Goal: Find specific page/section: Find specific page/section

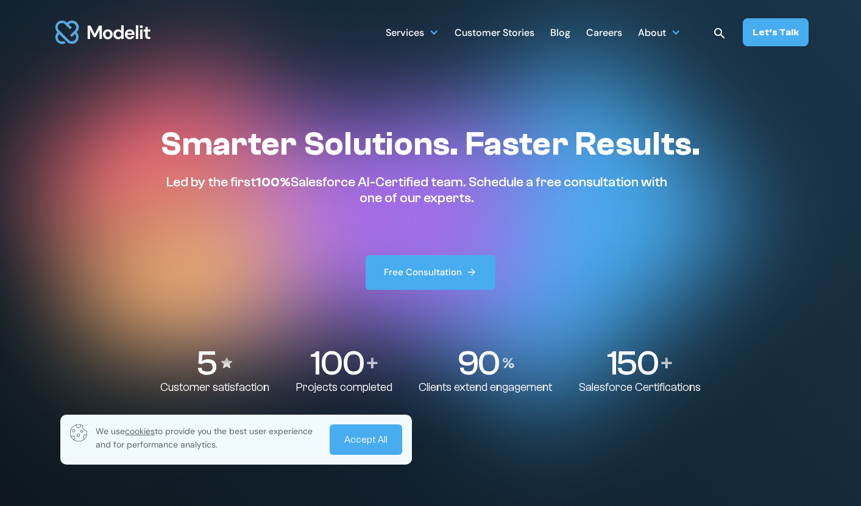
click at [614, 35] on div "Careers" at bounding box center [604, 34] width 36 height 24
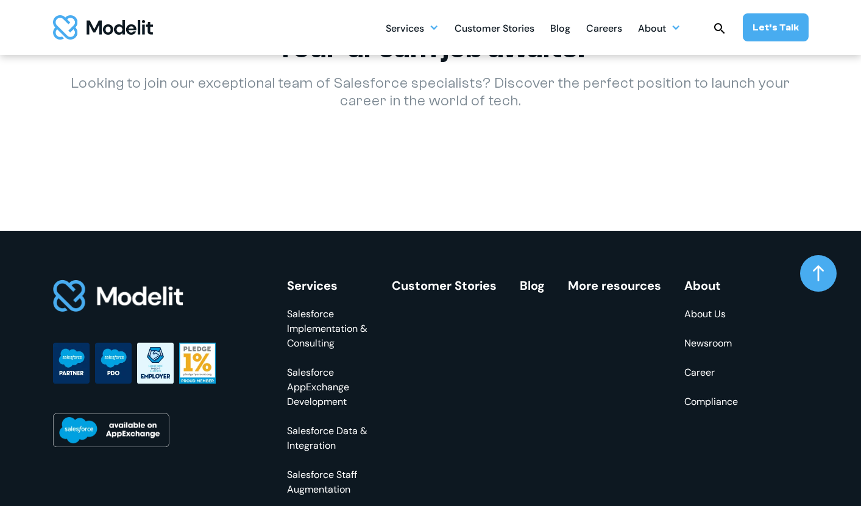
scroll to position [1920, 0]
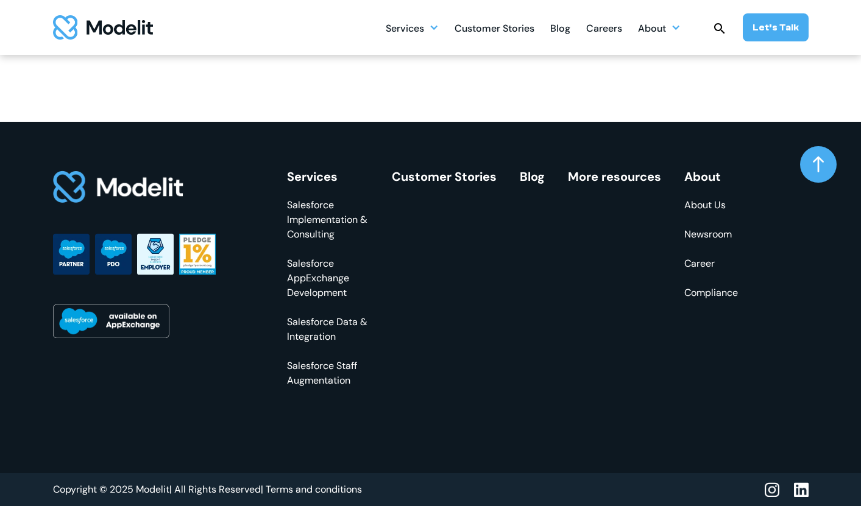
click at [691, 262] on link "Career" at bounding box center [711, 263] width 54 height 15
